Goal: Task Accomplishment & Management: Manage account settings

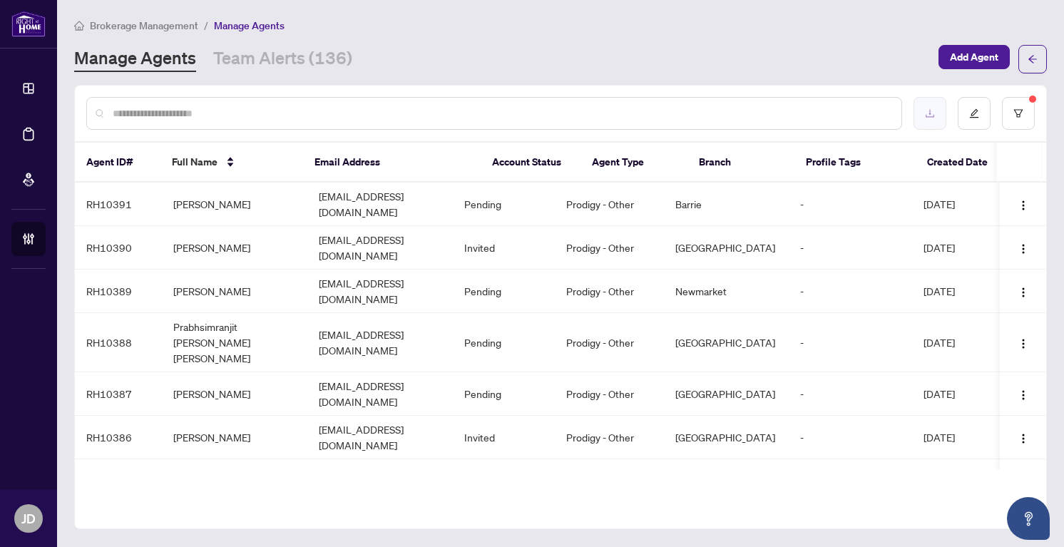
click at [936, 112] on button "button" at bounding box center [930, 113] width 33 height 33
click at [317, 119] on input "text" at bounding box center [502, 114] width 778 height 16
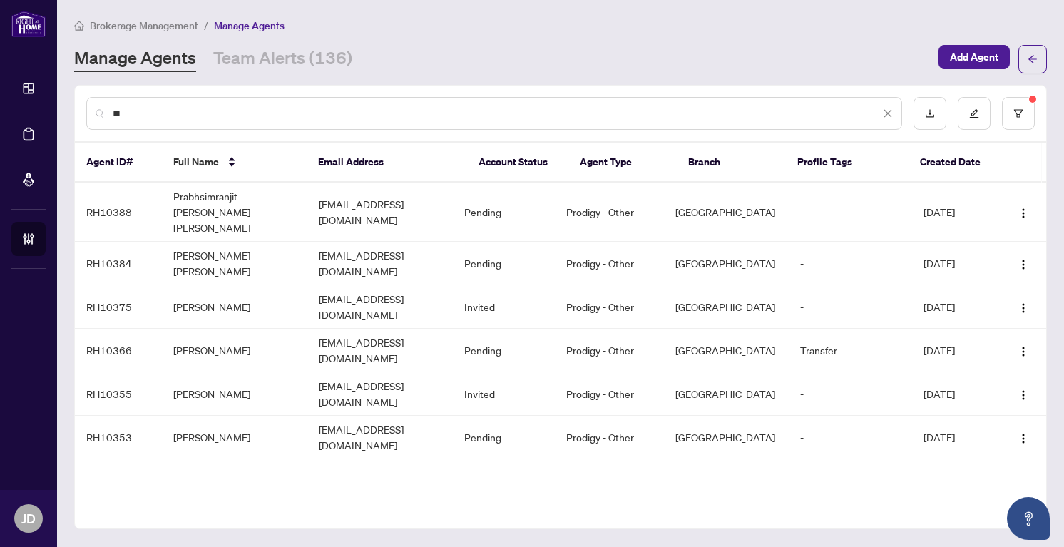
type input "*"
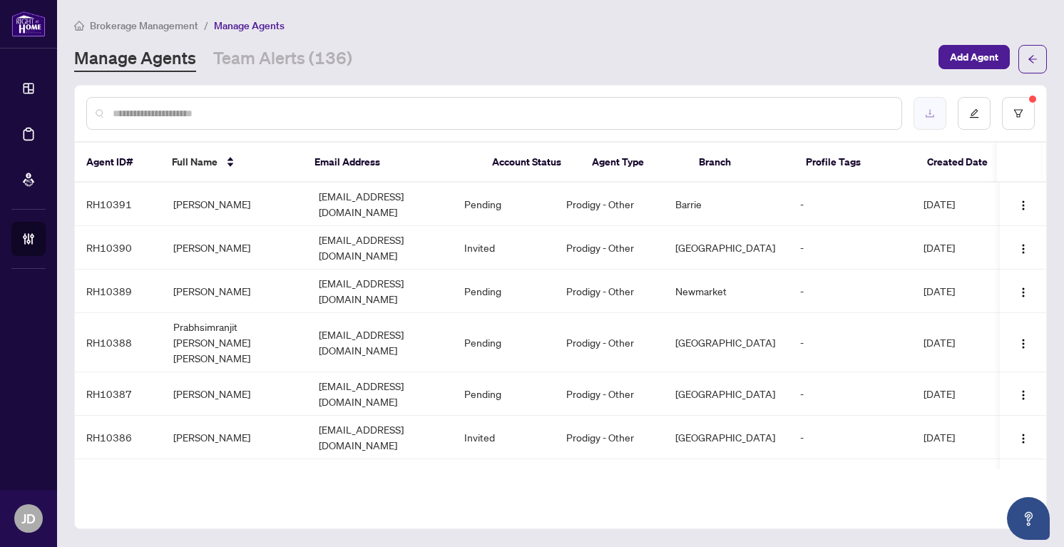
click at [929, 120] on button "button" at bounding box center [930, 113] width 33 height 33
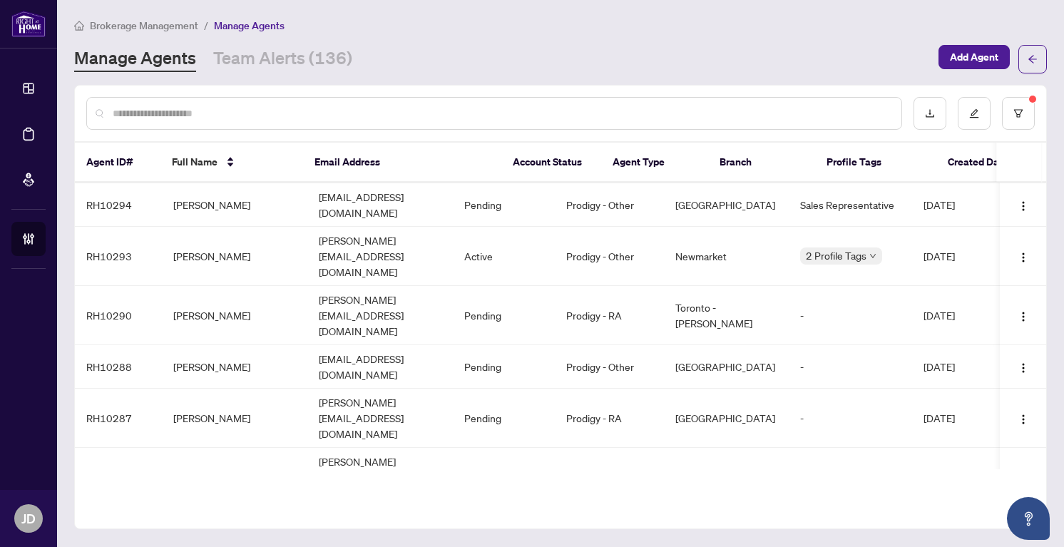
scroll to position [3440, 0]
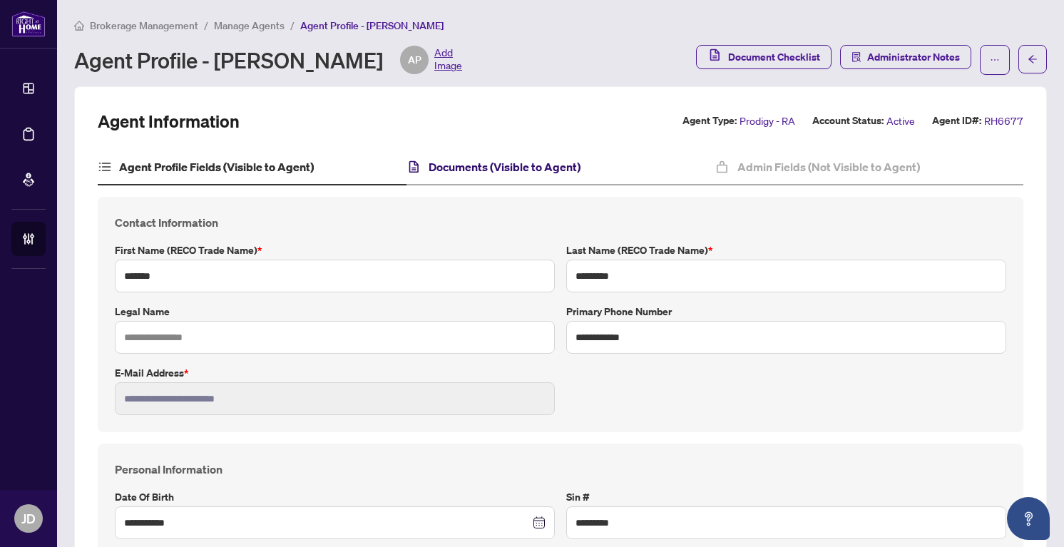
click at [488, 164] on h4 "Documents (Visible to Agent)" at bounding box center [505, 166] width 152 height 17
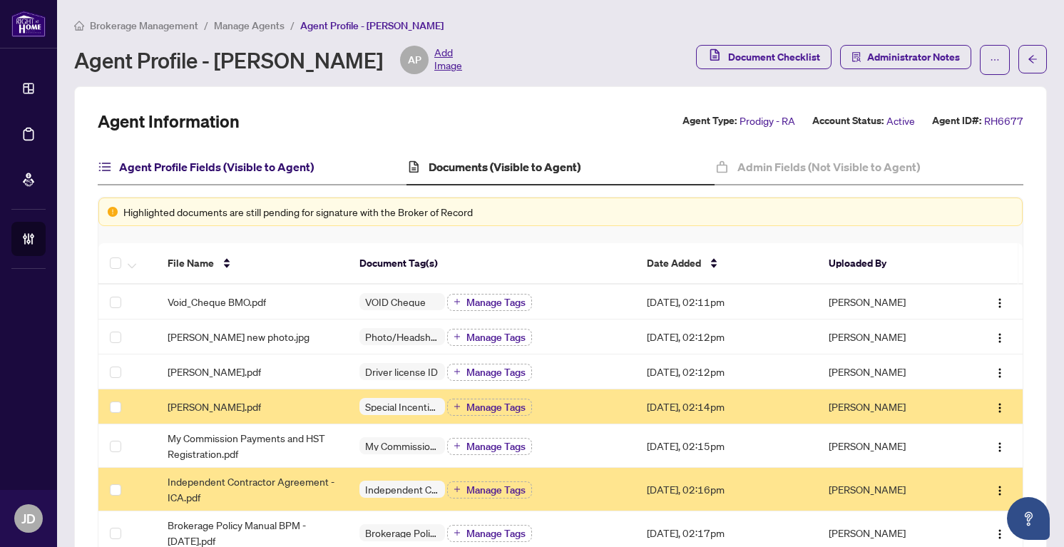
click at [301, 168] on h4 "Agent Profile Fields (Visible to Agent)" at bounding box center [216, 166] width 195 height 17
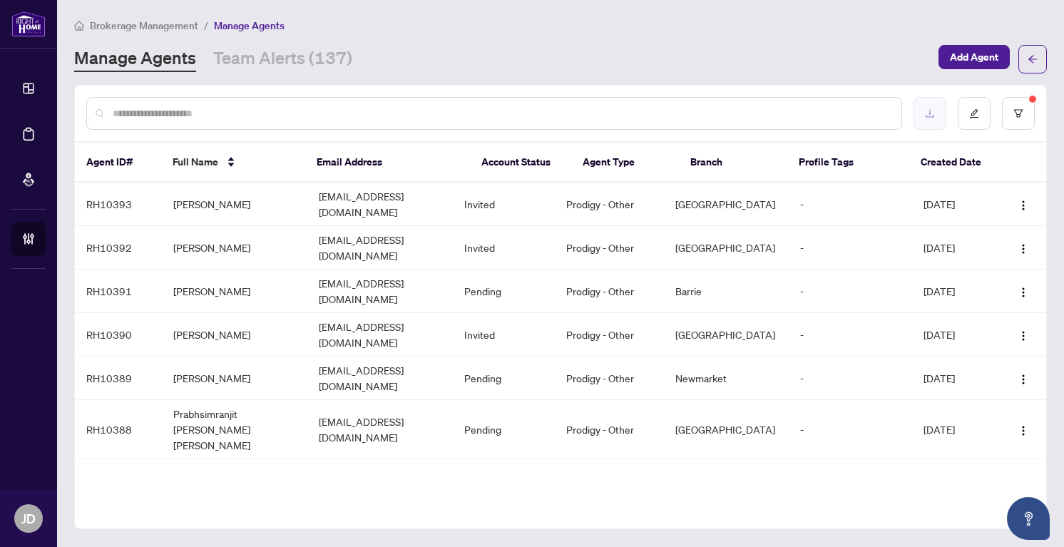
click at [924, 119] on button "button" at bounding box center [930, 113] width 33 height 33
click at [304, 70] on link "Team Alerts (137)" at bounding box center [282, 59] width 139 height 26
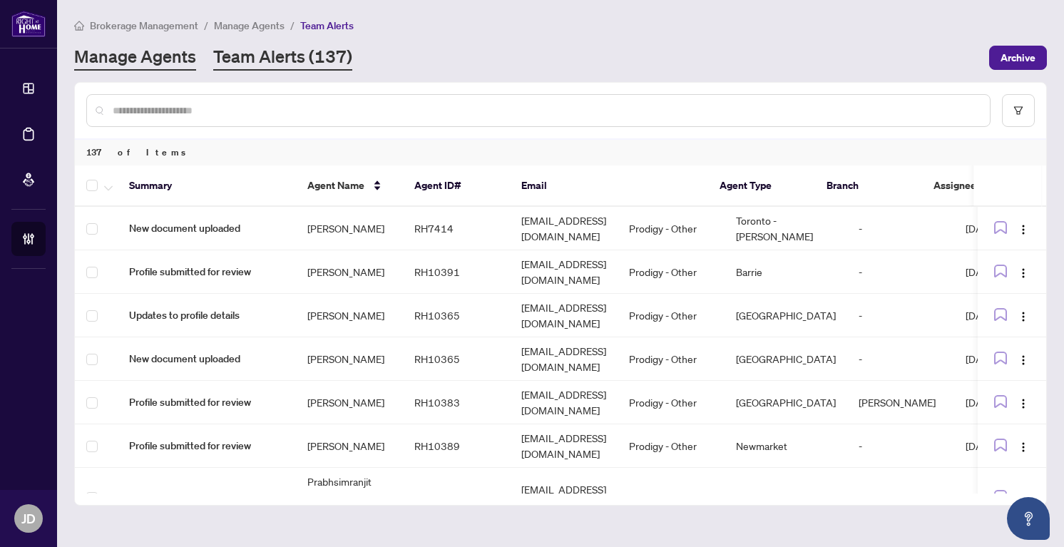
click at [133, 58] on link "Manage Agents" at bounding box center [135, 58] width 122 height 26
